Goal: Navigation & Orientation: Find specific page/section

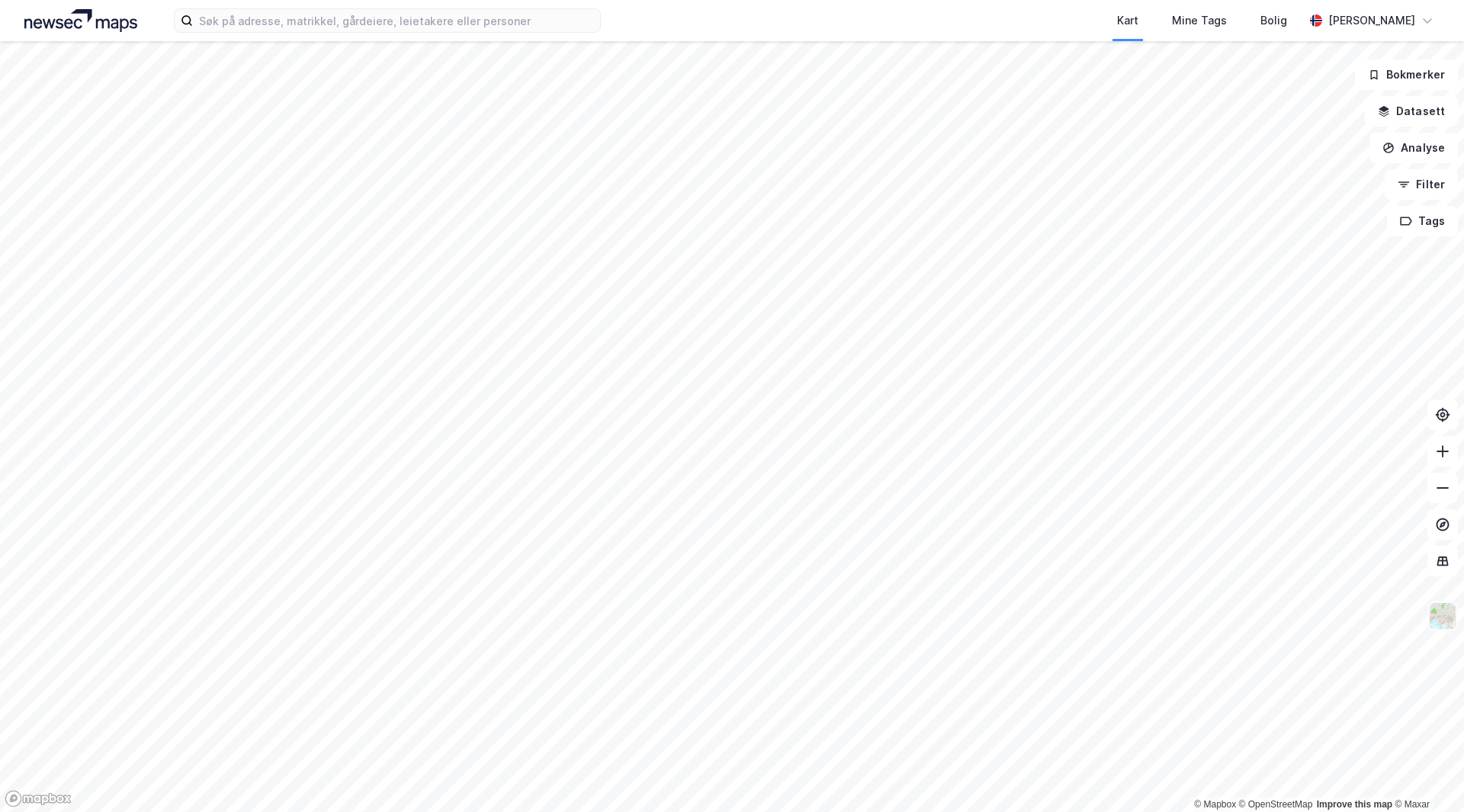
click at [1445, 606] on img at bounding box center [1442, 615] width 29 height 29
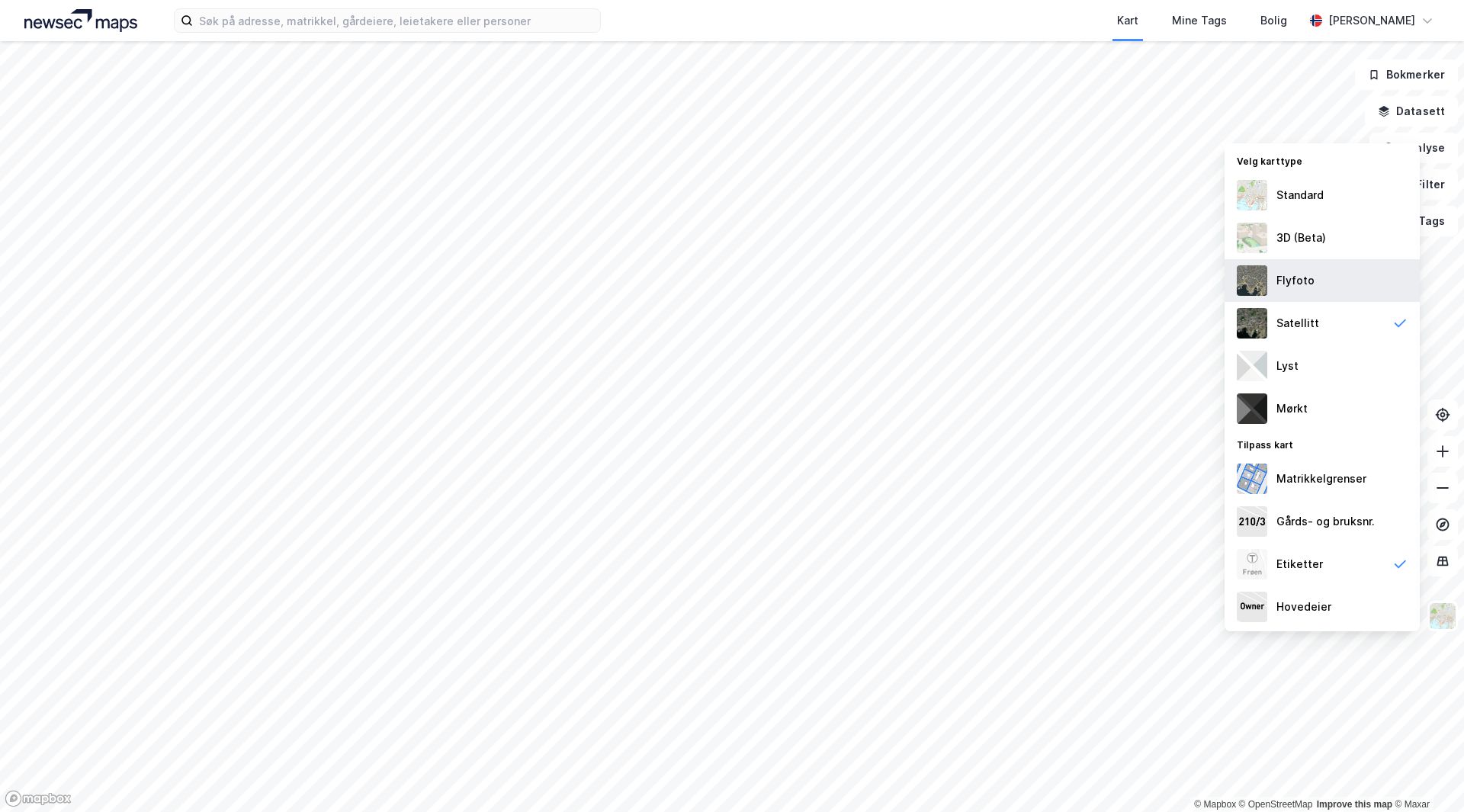
click at [1326, 284] on div "Flyfoto" at bounding box center [1321, 281] width 195 height 43
click at [1322, 308] on div "Satellitt" at bounding box center [1321, 323] width 195 height 43
click at [1327, 289] on div "Flyfoto" at bounding box center [1321, 281] width 195 height 43
click at [1321, 310] on div "Satellitt" at bounding box center [1321, 323] width 195 height 43
